Goal: Task Accomplishment & Management: Use online tool/utility

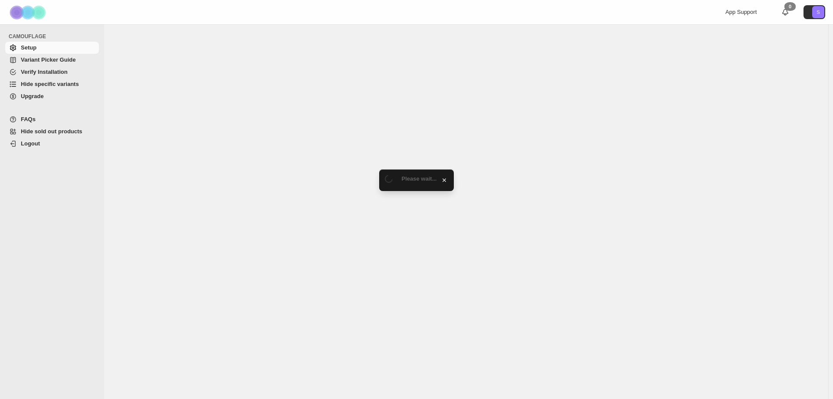
click at [62, 81] on span "Hide specific variants" at bounding box center [50, 84] width 58 height 7
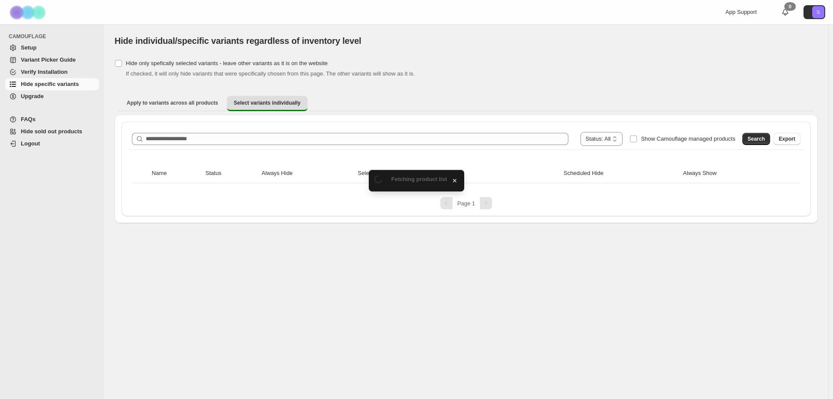
click at [246, 145] on div "**********" at bounding box center [466, 139] width 669 height 14
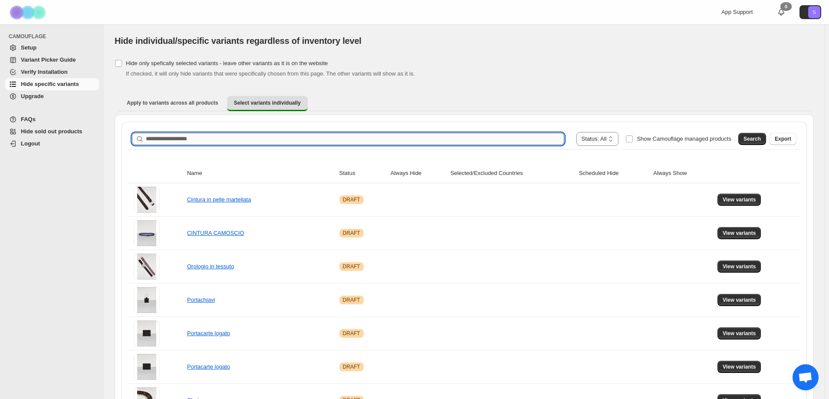
click at [247, 141] on input "Search product name" at bounding box center [355, 139] width 418 height 12
type input "*****"
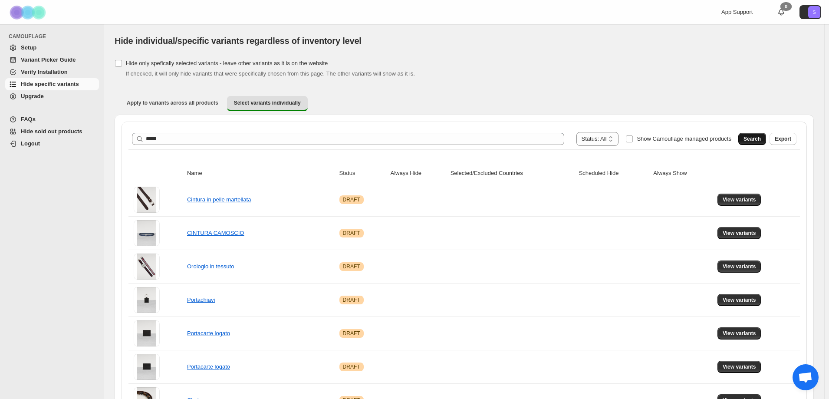
click at [760, 137] on span "Search" at bounding box center [751, 138] width 17 height 7
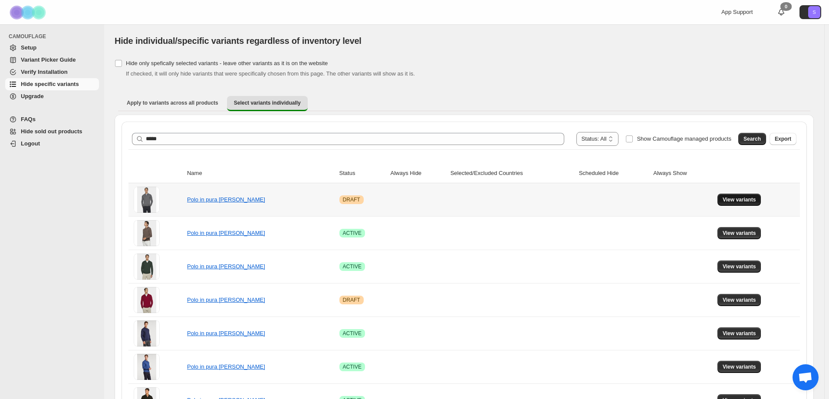
click at [734, 200] on span "View variants" at bounding box center [738, 199] width 33 height 7
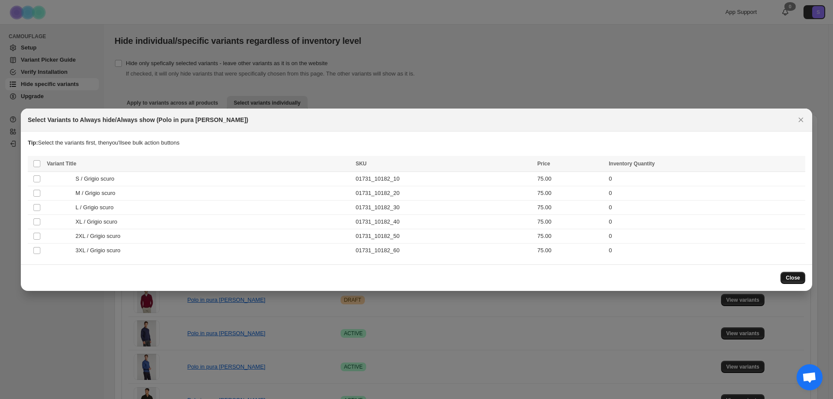
click at [792, 276] on span "Close" at bounding box center [793, 277] width 14 height 7
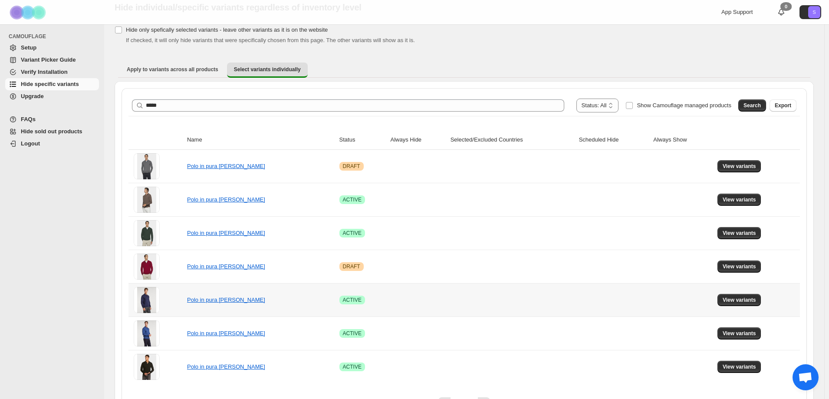
scroll to position [43, 0]
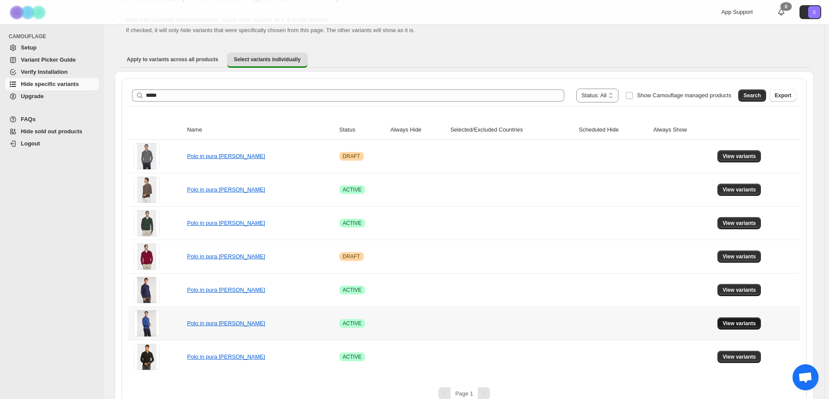
click at [738, 320] on span "View variants" at bounding box center [738, 323] width 33 height 7
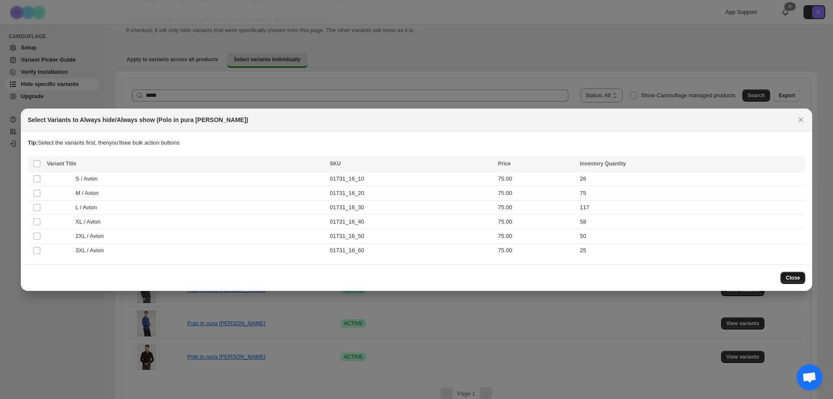
click at [796, 279] on span "Close" at bounding box center [793, 277] width 14 height 7
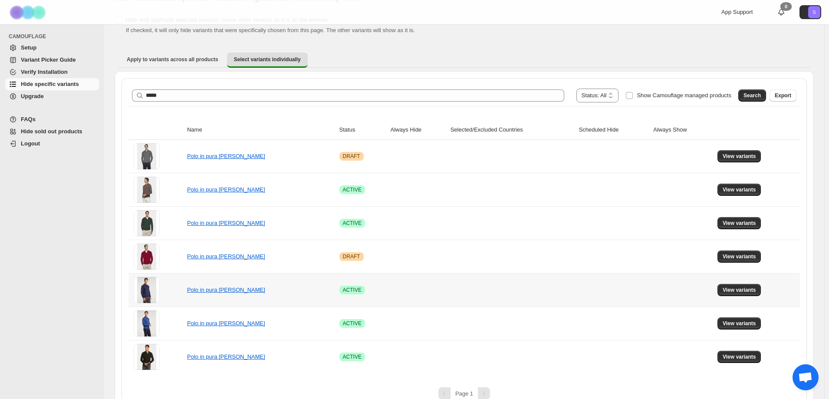
scroll to position [58, 0]
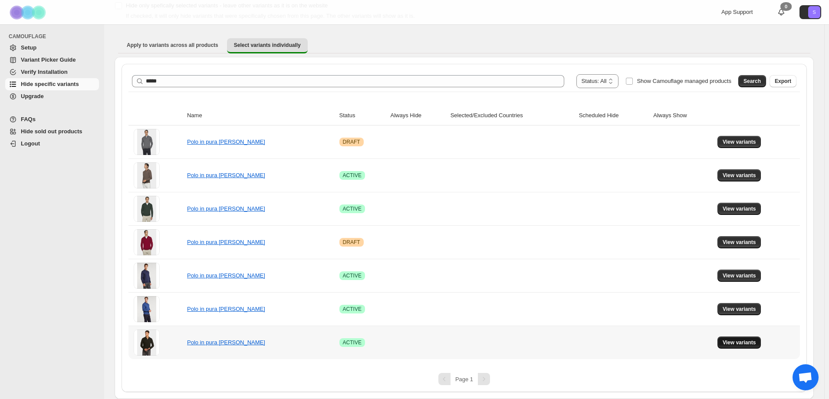
click at [737, 346] on button "View variants" at bounding box center [739, 342] width 44 height 12
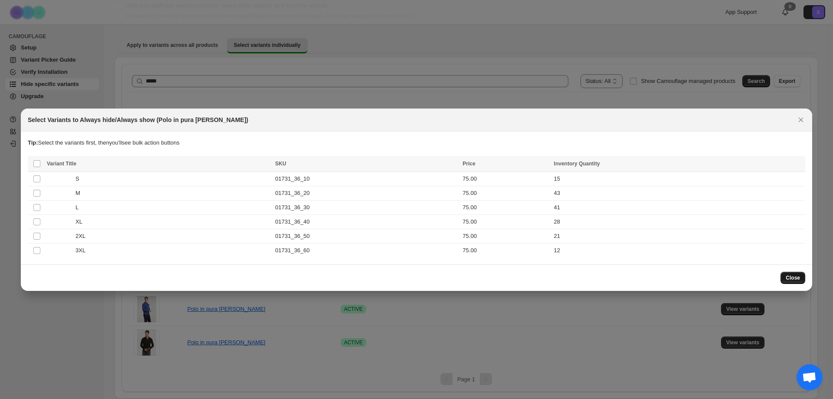
click at [789, 280] on span "Close" at bounding box center [793, 277] width 14 height 7
